Goal: Information Seeking & Learning: Learn about a topic

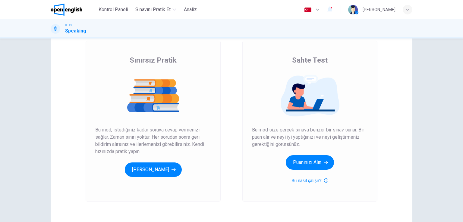
scroll to position [60, 0]
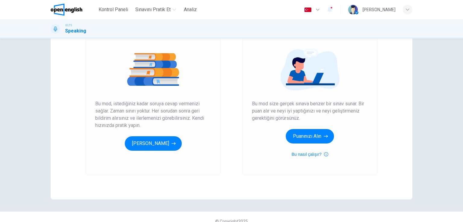
click at [169, 151] on div "Sınırsız [PERSON_NAME] Bu mod, istediğiniz kadar soruya cevap vermenizi sağlar.…" at bounding box center [153, 94] width 135 height 161
click at [169, 148] on button "[PERSON_NAME]" at bounding box center [153, 143] width 57 height 14
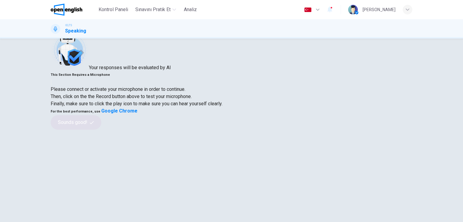
scroll to position [30, 0]
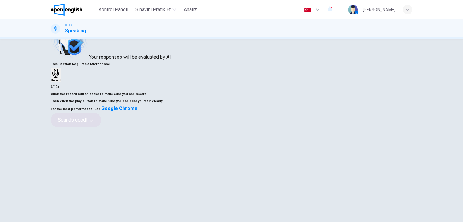
click at [61, 74] on icon "button" at bounding box center [55, 73] width 9 height 9
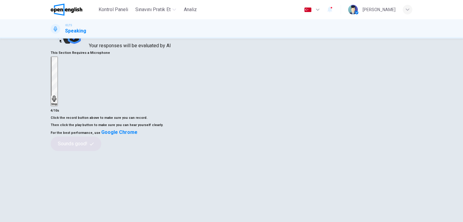
scroll to position [0, 0]
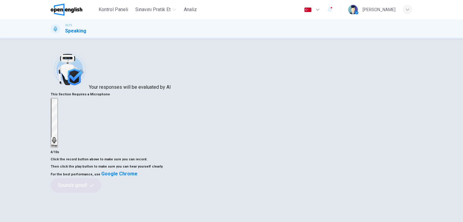
click at [57, 109] on div "Stop" at bounding box center [54, 123] width 6 height 49
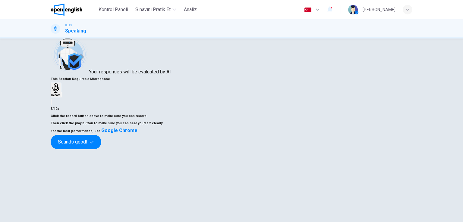
scroll to position [30, 0]
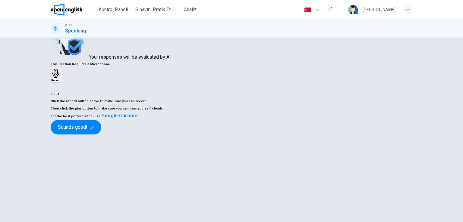
click at [339, 91] on div "Record" at bounding box center [231, 79] width 361 height 23
click at [62, 81] on icon "button" at bounding box center [62, 81] width 0 height 0
click at [101, 135] on button "Sounds good!" at bounding box center [76, 127] width 51 height 14
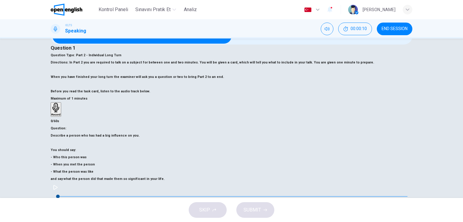
scroll to position [0, 0]
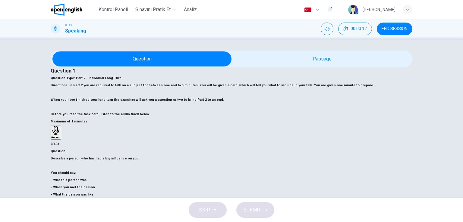
drag, startPoint x: 92, startPoint y: 83, endPoint x: 170, endPoint y: 91, distance: 78.1
click at [170, 91] on div "Question Type : Part 2 - Individual Long Turn Directions : In Part 2 you are re…" at bounding box center [231, 96] width 361 height 43
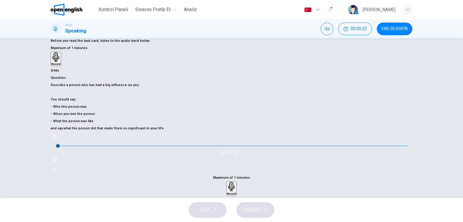
scroll to position [74, 0]
click at [60, 142] on button "button" at bounding box center [56, 137] width 10 height 10
drag, startPoint x: 69, startPoint y: 106, endPoint x: 103, endPoint y: 104, distance: 33.8
click at [103, 104] on h6 "Describe a person who has had a big influence on you. You should say: - Who thi…" at bounding box center [231, 106] width 361 height 51
drag, startPoint x: 146, startPoint y: 103, endPoint x: 177, endPoint y: 104, distance: 30.4
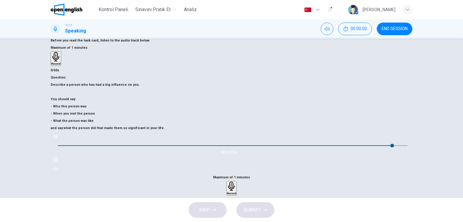
click at [177, 104] on h6 "Describe a person who has had a big influence on you. You should say: - Who thi…" at bounding box center [231, 106] width 361 height 51
type input "*"
click at [234, 182] on icon "button" at bounding box center [231, 186] width 7 height 9
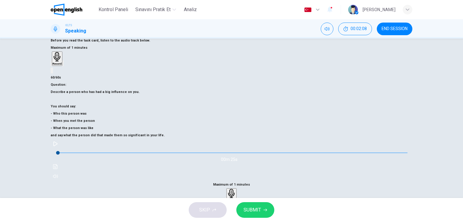
click at [259, 208] on span "SUBMIT" at bounding box center [251, 210] width 17 height 8
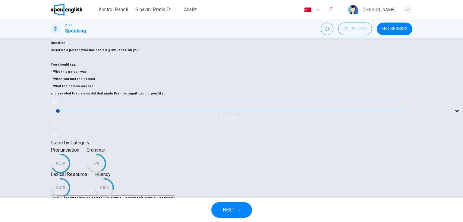
scroll to position [113, 0]
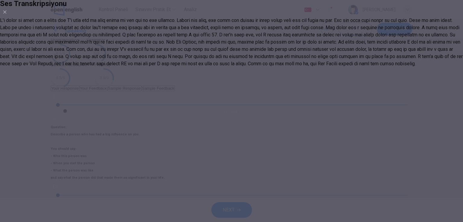
drag, startPoint x: 237, startPoint y: 74, endPoint x: 274, endPoint y: 79, distance: 37.4
click at [274, 67] on div at bounding box center [231, 42] width 463 height 51
click at [7, 14] on icon "button" at bounding box center [4, 12] width 5 height 5
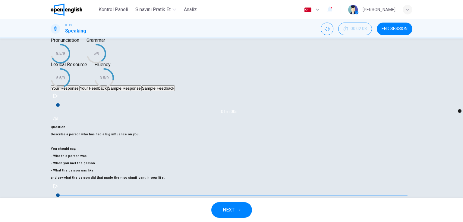
type input "*"
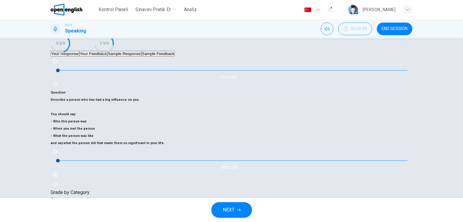
scroll to position [149, 0]
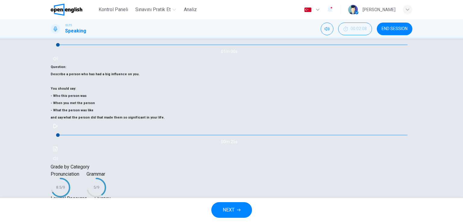
drag, startPoint x: 244, startPoint y: 101, endPoint x: 293, endPoint y: 101, distance: 48.8
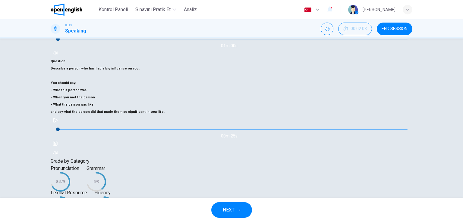
scroll to position [156, 0]
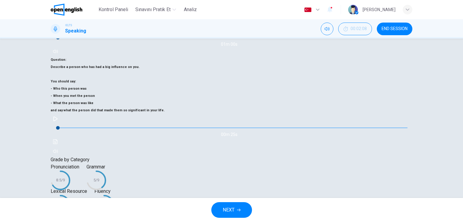
click at [238, 209] on icon "button" at bounding box center [239, 210] width 4 height 4
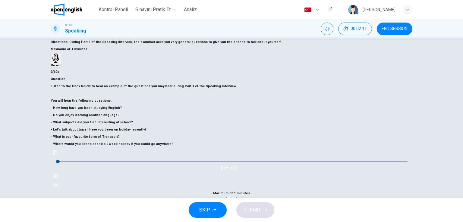
scroll to position [44, 0]
drag, startPoint x: 100, startPoint y: 183, endPoint x: 84, endPoint y: 185, distance: 15.4
click at [99, 166] on span at bounding box center [232, 161] width 349 height 8
click at [60, 157] on button "button" at bounding box center [56, 153] width 10 height 10
click at [57, 154] on icon "button" at bounding box center [55, 153] width 3 height 4
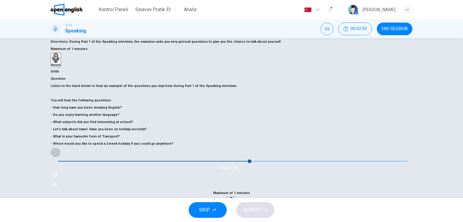
click at [58, 155] on icon "button" at bounding box center [55, 152] width 5 height 5
click at [236, 198] on div "Record" at bounding box center [231, 204] width 9 height 13
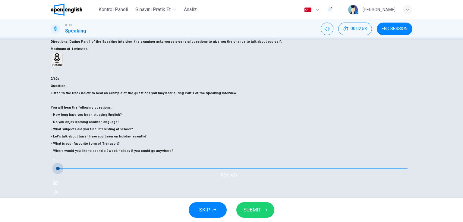
drag, startPoint x: 101, startPoint y: 183, endPoint x: 32, endPoint y: 188, distance: 69.4
click at [32, 188] on div "Question 2 Question Type : Part 1 - Introduction and Interview Directions : Dur…" at bounding box center [231, 119] width 463 height 160
click at [226, 217] on icon "button" at bounding box center [226, 217] width 0 height 0
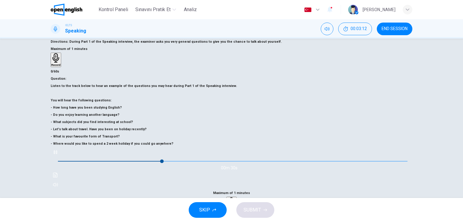
click at [58, 155] on icon "button" at bounding box center [55, 152] width 5 height 5
click at [236, 198] on div "Record" at bounding box center [231, 204] width 9 height 13
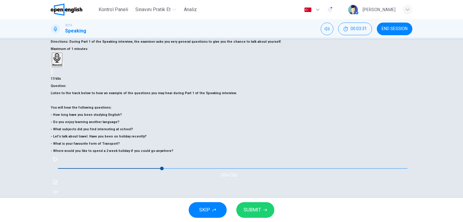
click at [58, 162] on icon "button" at bounding box center [55, 159] width 5 height 5
click at [60, 164] on button "button" at bounding box center [56, 160] width 10 height 10
click at [234, 205] on icon "button" at bounding box center [231, 209] width 7 height 9
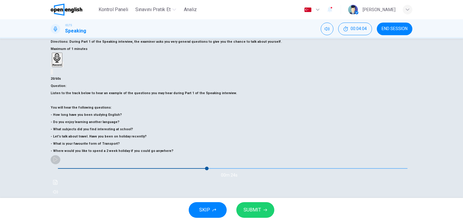
click at [58, 162] on icon "button" at bounding box center [55, 159] width 4 height 5
click at [57, 161] on icon "button" at bounding box center [55, 160] width 3 height 4
click at [236, 205] on div "Record" at bounding box center [231, 211] width 9 height 13
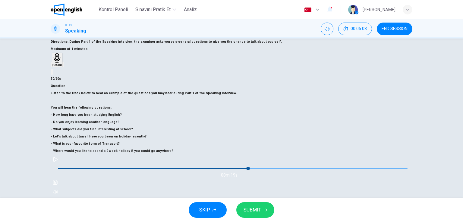
click at [60, 164] on button "button" at bounding box center [56, 160] width 10 height 10
click at [57, 161] on icon "button" at bounding box center [55, 160] width 3 height 4
click at [236, 205] on div "Record" at bounding box center [231, 211] width 9 height 13
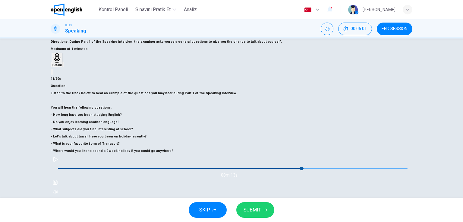
click at [58, 162] on icon "button" at bounding box center [55, 159] width 4 height 5
click at [58, 162] on icon "button" at bounding box center [55, 159] width 5 height 5
click at [236, 205] on icon "button" at bounding box center [231, 209] width 9 height 9
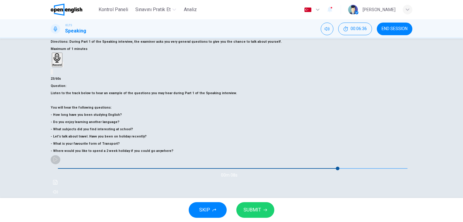
click at [58, 162] on icon "button" at bounding box center [55, 159] width 5 height 5
click at [60, 164] on button "button" at bounding box center [56, 160] width 10 height 10
click at [236, 205] on div "Record" at bounding box center [231, 211] width 9 height 13
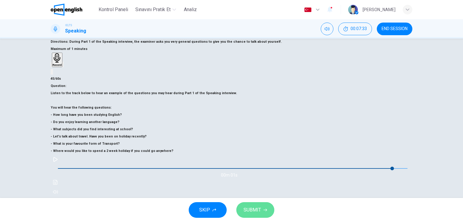
click at [260, 210] on button "SUBMIT" at bounding box center [255, 210] width 38 height 16
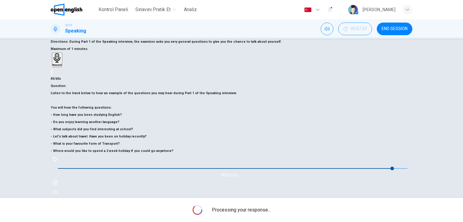
type input "*"
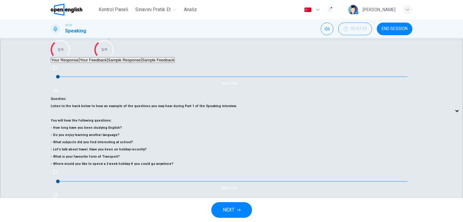
scroll to position [46, 0]
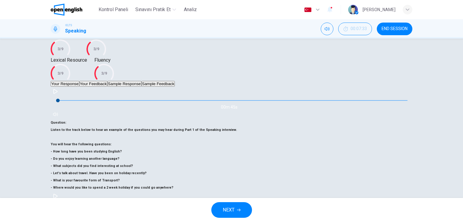
scroll to position [74, 0]
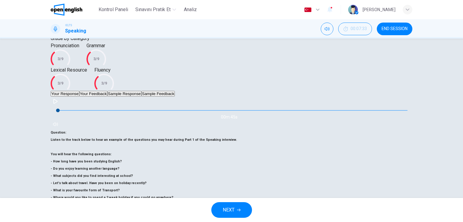
scroll to position [44, 0]
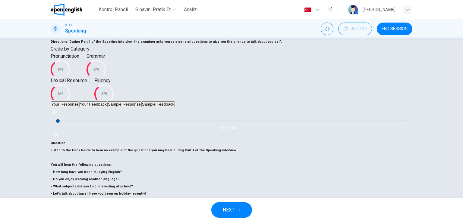
type input "*"
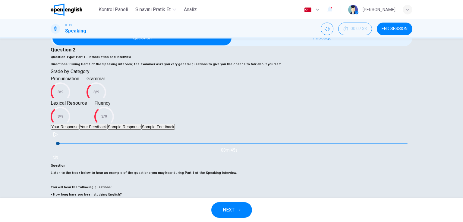
scroll to position [0, 0]
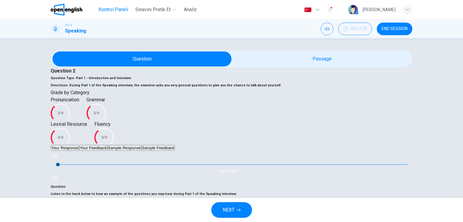
click at [110, 8] on span "Kontrol Paneli" at bounding box center [114, 9] width 30 height 7
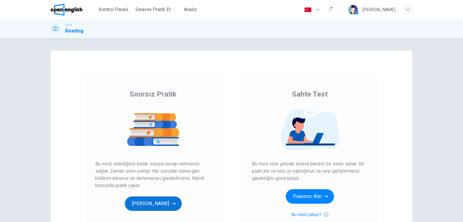
click at [160, 202] on button "[PERSON_NAME]" at bounding box center [153, 204] width 57 height 14
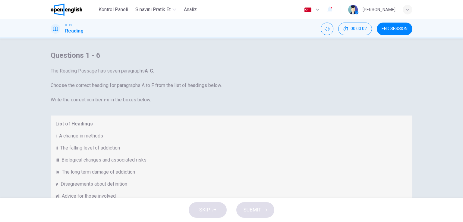
click at [258, 118] on button "Click to Zoom" at bounding box center [231, 111] width 52 height 14
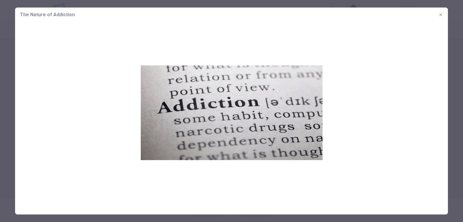
click at [441, 16] on icon "button" at bounding box center [440, 14] width 3 height 3
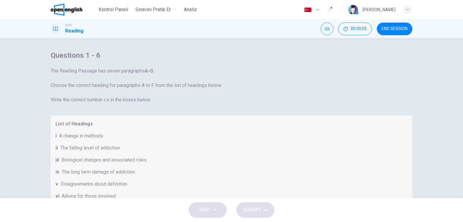
scroll to position [90, 0]
drag, startPoint x: 270, startPoint y: 115, endPoint x: 328, endPoint y: 116, distance: 58.2
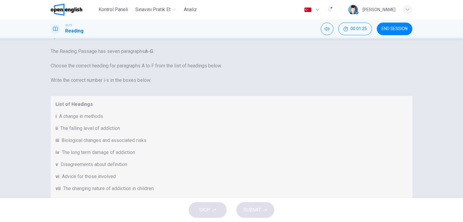
scroll to position [60, 0]
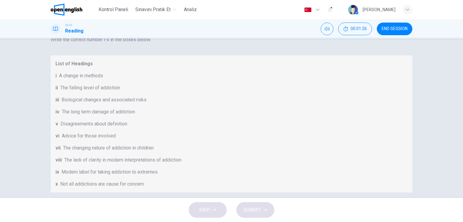
click at [91, 99] on div "List of Headings i A change in methods ii The falling level of addiction iii Bi…" at bounding box center [231, 123] width 361 height 137
drag, startPoint x: 83, startPoint y: 97, endPoint x: 131, endPoint y: 97, distance: 48.5
click at [131, 92] on div "ii The falling level of addiction" at bounding box center [231, 87] width 352 height 7
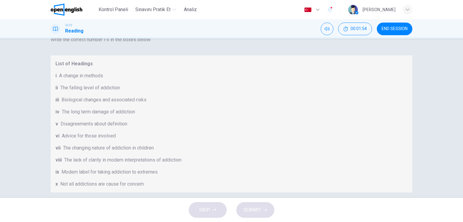
click at [102, 159] on body "This site uses cookies, as explained in our Privacy Policy . If you agree to th…" at bounding box center [231, 111] width 463 height 222
type input "**"
click at [104, 148] on body "This site uses cookies, as explained in our Privacy Policy . If you agree to th…" at bounding box center [231, 111] width 463 height 222
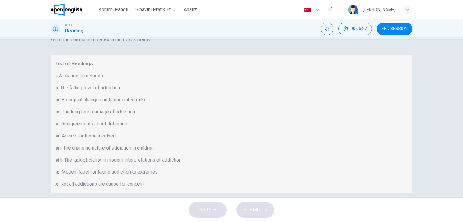
drag, startPoint x: 86, startPoint y: 216, endPoint x: 98, endPoint y: 209, distance: 14.1
type input "*"
click at [92, 130] on body "This site uses cookies, as explained in our Privacy Policy . If you agree to th…" at bounding box center [231, 111] width 463 height 222
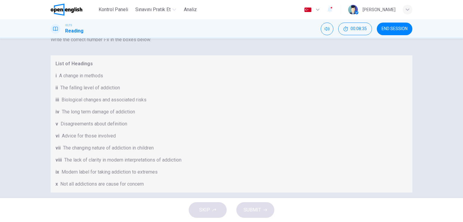
type input "***"
click at [95, 175] on body "This site uses cookies, as explained in our Privacy Policy . If you agree to th…" at bounding box center [231, 111] width 463 height 222
click at [130, 85] on div at bounding box center [231, 111] width 463 height 222
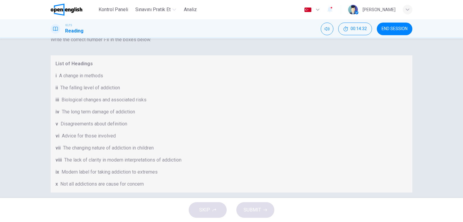
scroll to position [130, 0]
click at [100, 149] on body "This site uses cookies, as explained in our Privacy Policy . If you agree to th…" at bounding box center [231, 111] width 463 height 222
type input "*"
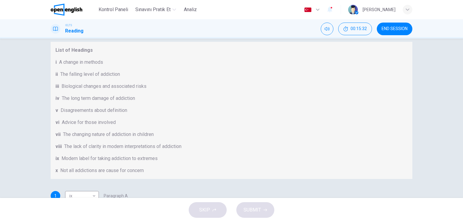
scroll to position [420, 0]
drag, startPoint x: 323, startPoint y: 78, endPoint x: 399, endPoint y: 80, distance: 76.2
click at [93, 168] on body "This site uses cookies, as explained in our Privacy Policy . If you agree to th…" at bounding box center [231, 111] width 463 height 222
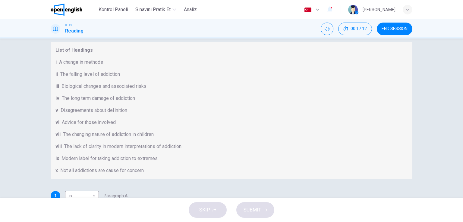
type input "**"
click at [101, 156] on body "This site uses cookies, as explained in our Privacy Policy . If you agree to th…" at bounding box center [231, 111] width 463 height 222
type input "***"
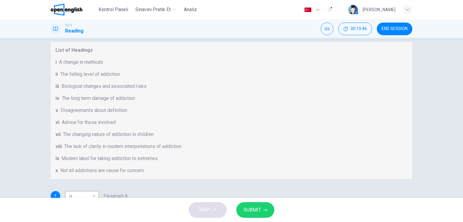
click at [263, 212] on button "SUBMIT" at bounding box center [255, 210] width 38 height 16
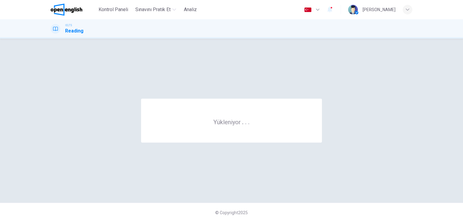
scroll to position [0, 0]
